Goal: Task Accomplishment & Management: Manage account settings

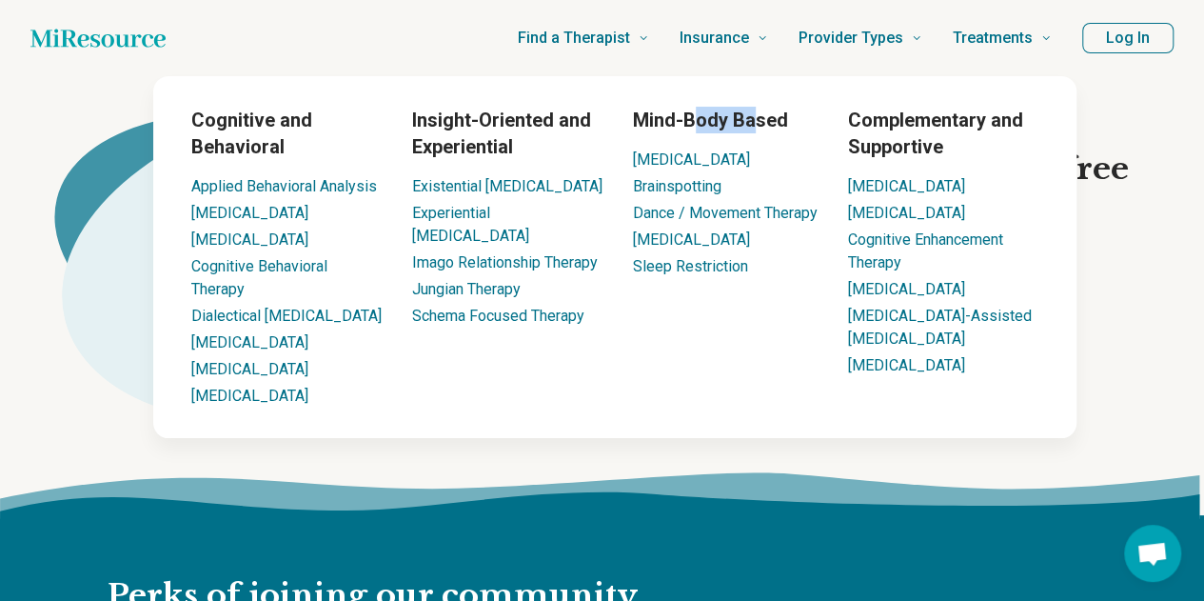
drag, startPoint x: 700, startPoint y: 115, endPoint x: 753, endPoint y: 117, distance: 53.3
click at [753, 117] on h3 "Mind-Body Based" at bounding box center [725, 120] width 185 height 27
click at [703, 115] on h3 "Mind-Body Based" at bounding box center [725, 120] width 185 height 27
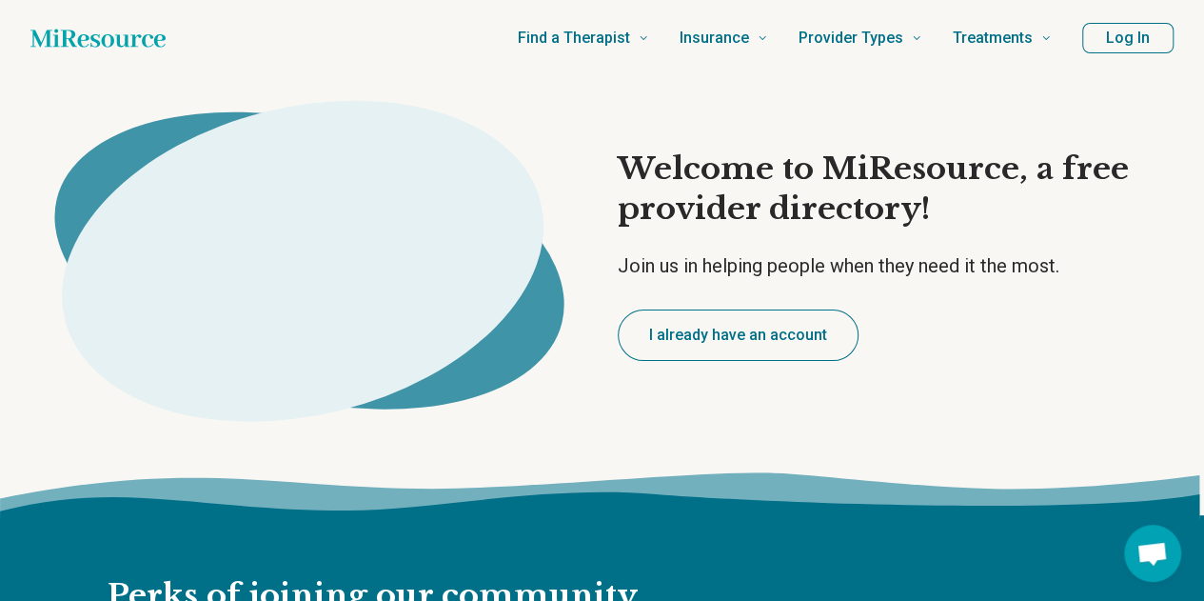
click at [1139, 33] on button "Log In" at bounding box center [1127, 38] width 91 height 30
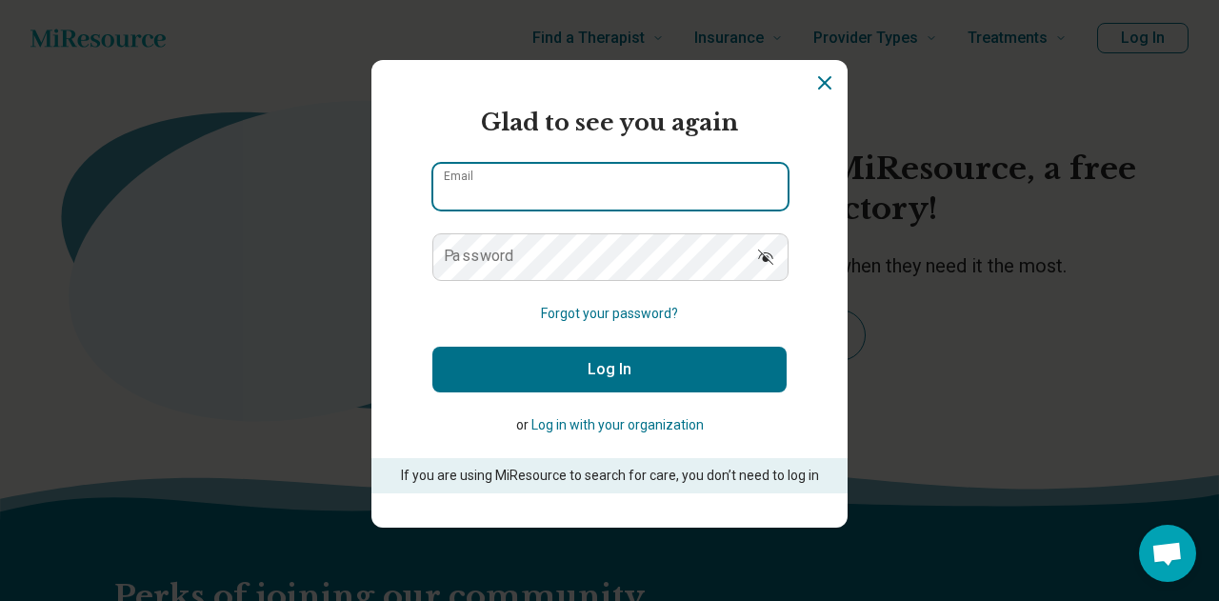
click at [638, 180] on input "Email" at bounding box center [610, 187] width 354 height 46
type input "**********"
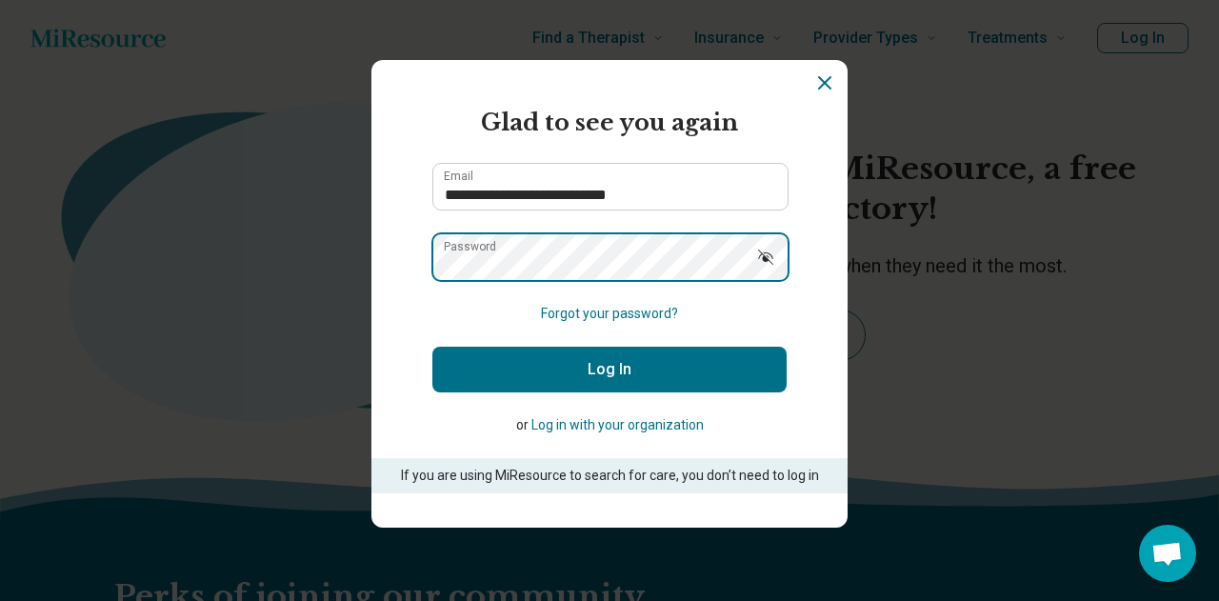
click at [432, 347] on button "Log In" at bounding box center [609, 370] width 354 height 46
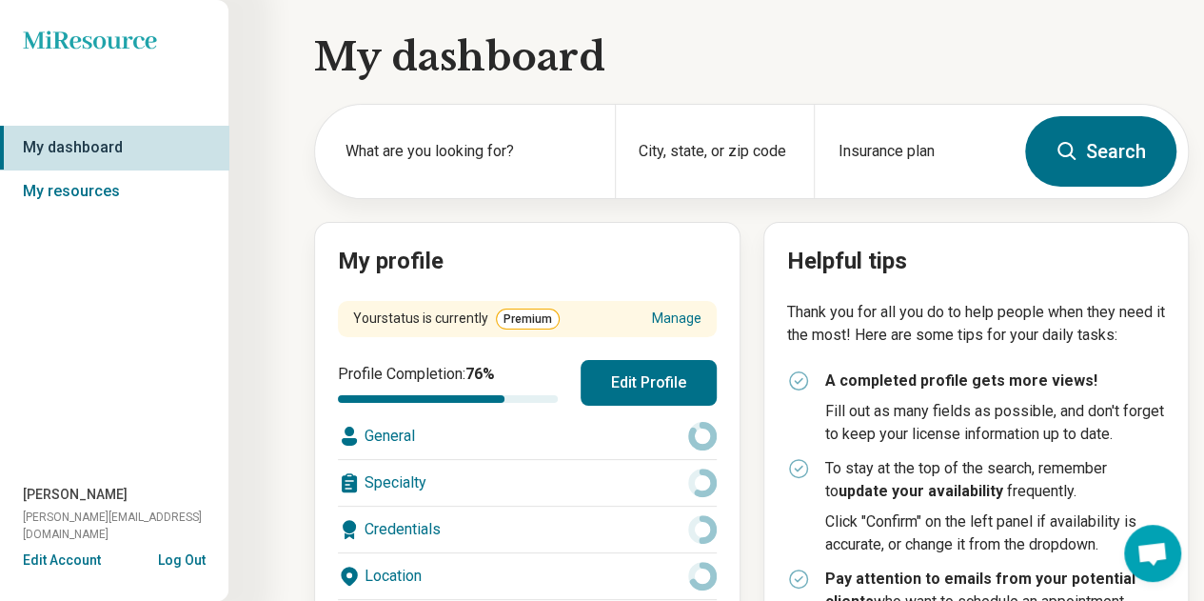
click at [618, 371] on button "Edit Profile" at bounding box center [649, 383] width 136 height 46
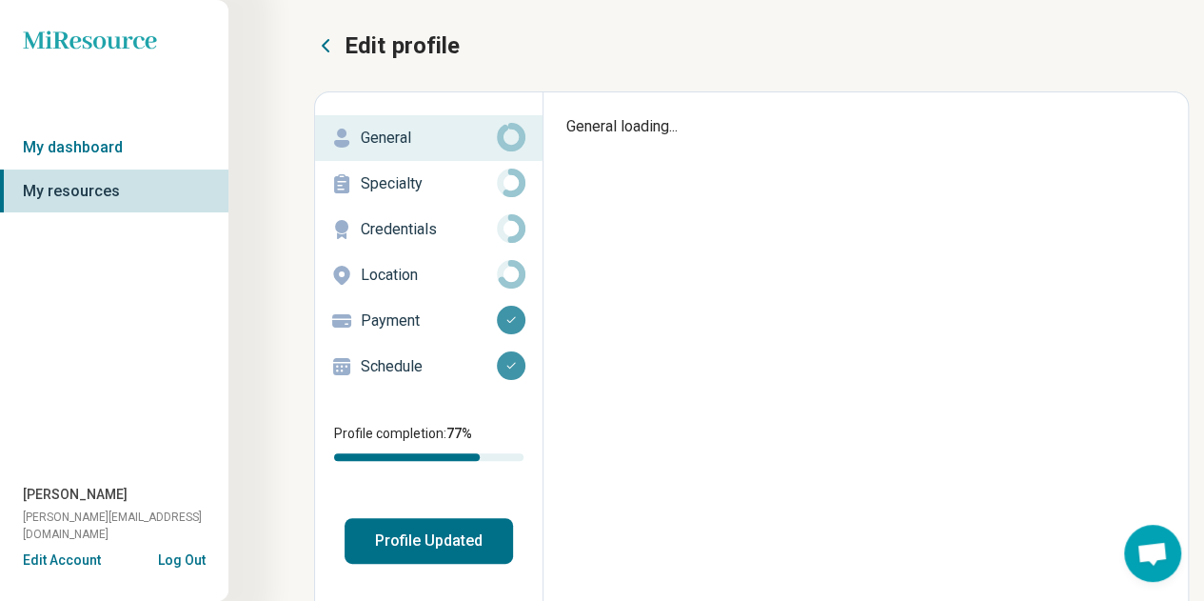
type textarea "*"
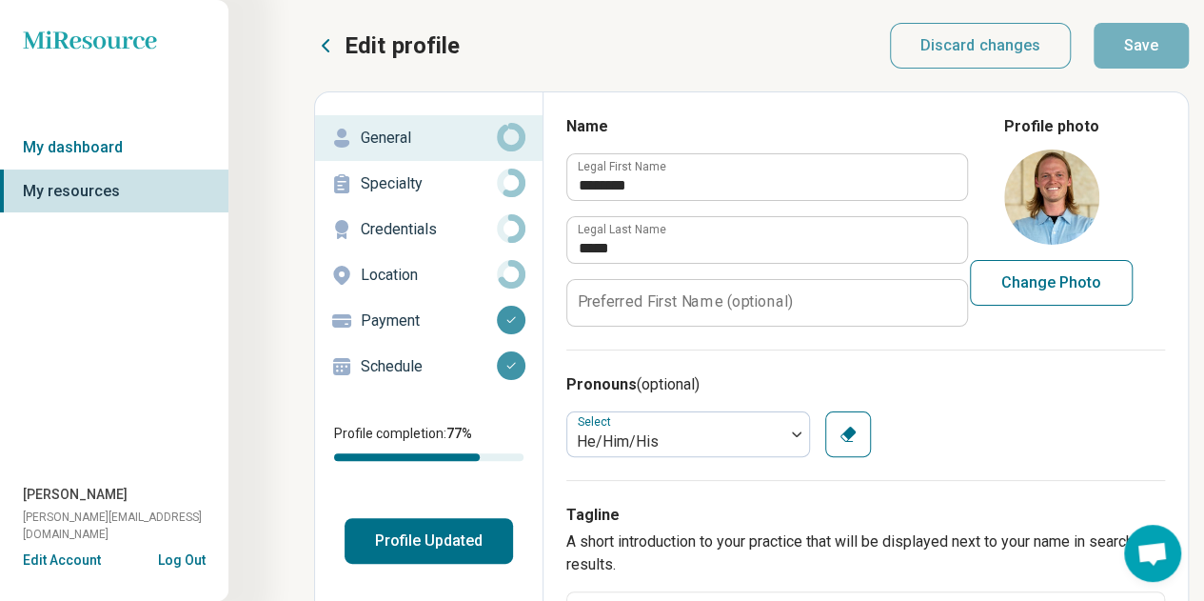
click at [419, 277] on p "Location" at bounding box center [429, 275] width 136 height 23
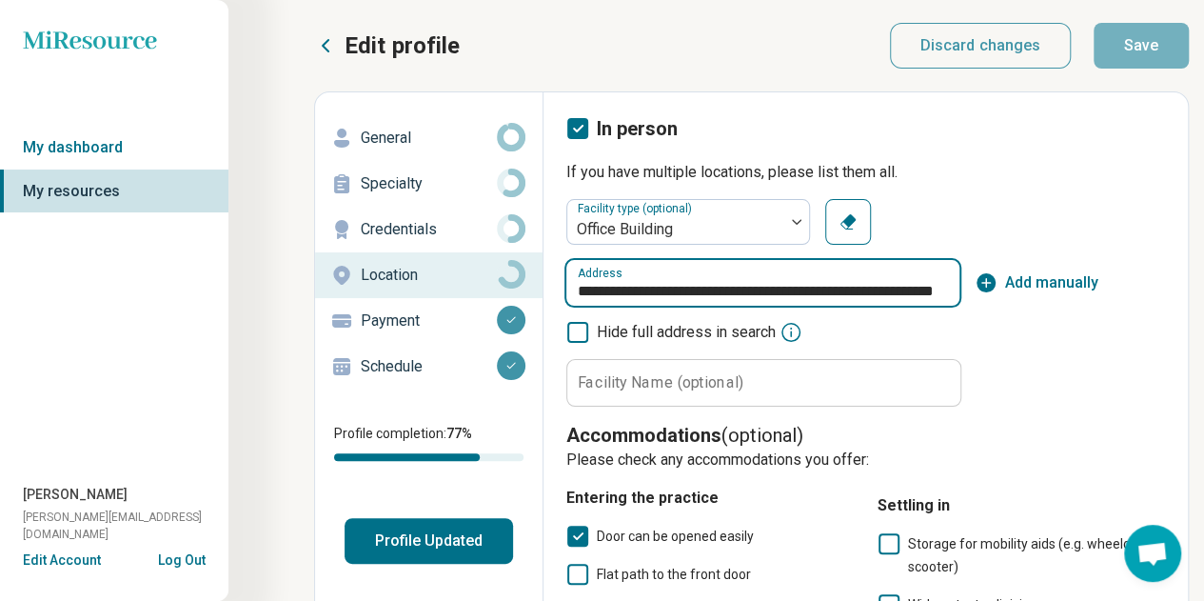
click at [783, 286] on input "**********" at bounding box center [762, 283] width 393 height 46
